Goal: Task Accomplishment & Management: Manage account settings

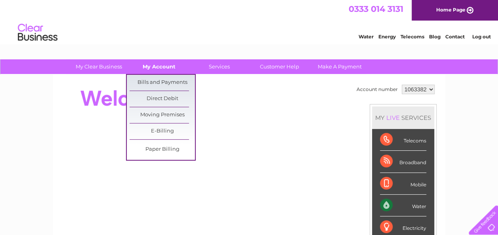
click at [154, 68] on link "My Account" at bounding box center [158, 66] width 65 height 15
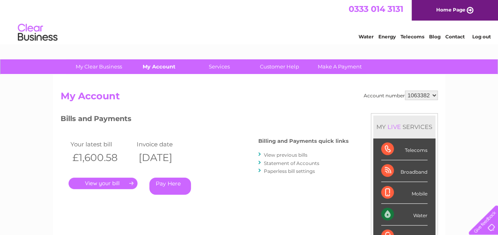
click at [160, 63] on link "My Account" at bounding box center [158, 66] width 65 height 15
click at [108, 182] on link "." at bounding box center [103, 183] width 69 height 11
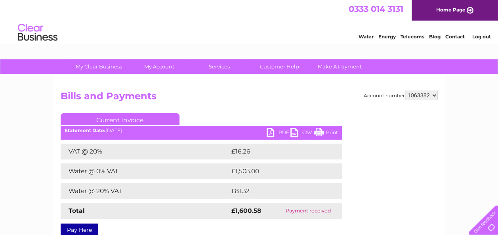
click at [271, 131] on link "PDF" at bounding box center [279, 133] width 24 height 11
